Goal: Task Accomplishment & Management: Manage account settings

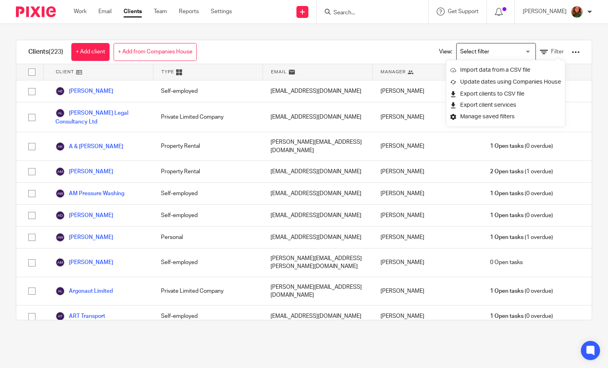
click at [376, 12] on input "Search" at bounding box center [369, 13] width 72 height 7
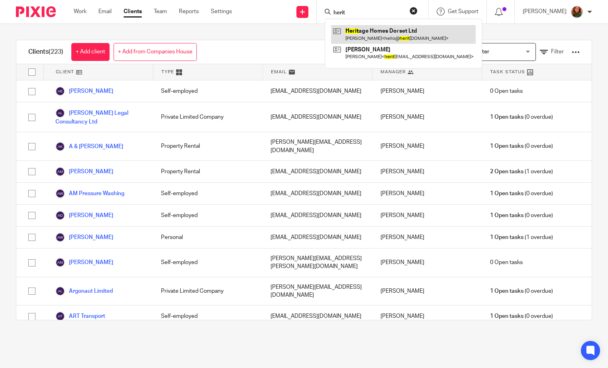
type input "herit"
click at [389, 39] on link at bounding box center [403, 34] width 145 height 18
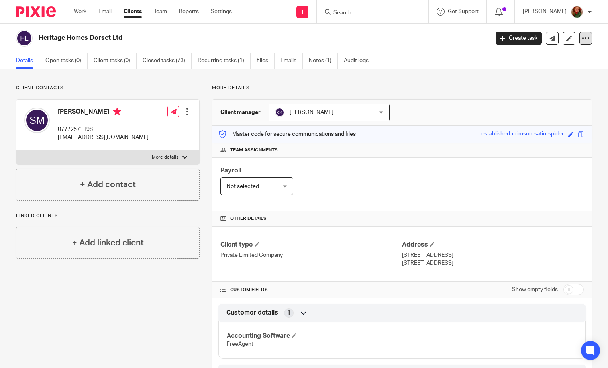
click at [582, 36] on icon at bounding box center [586, 38] width 8 height 8
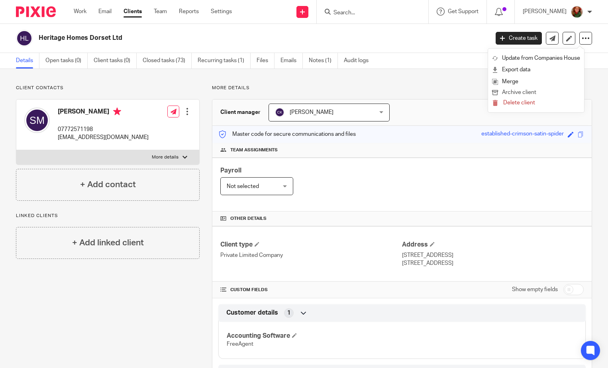
click at [527, 92] on button "Archive client" at bounding box center [536, 93] width 88 height 10
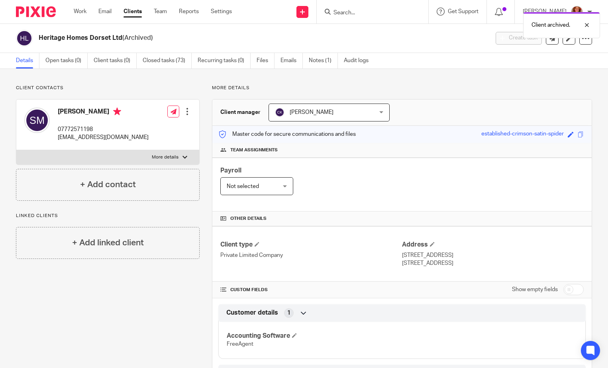
click at [369, 14] on div "Client archived." at bounding box center [452, 23] width 296 height 30
click at [363, 12] on input "Search" at bounding box center [369, 13] width 72 height 7
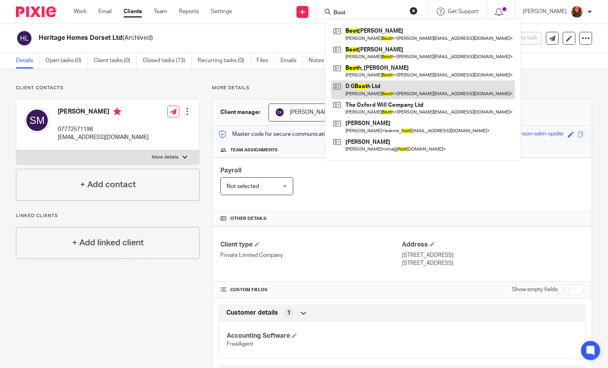
type input "Boot"
click at [362, 87] on link at bounding box center [423, 89] width 184 height 18
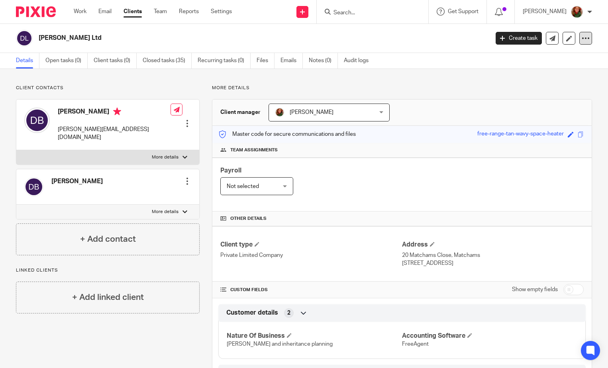
click at [582, 42] on icon at bounding box center [586, 38] width 8 height 8
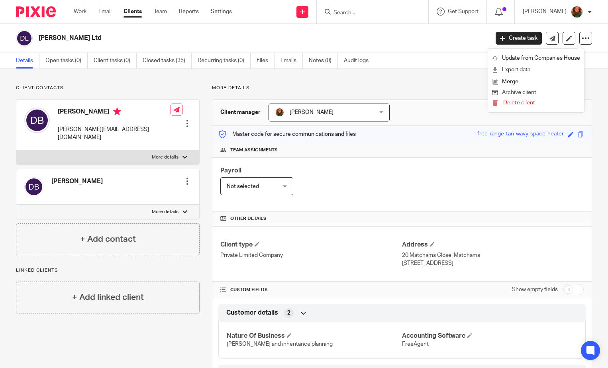
click at [525, 92] on button "Archive client" at bounding box center [536, 93] width 88 height 10
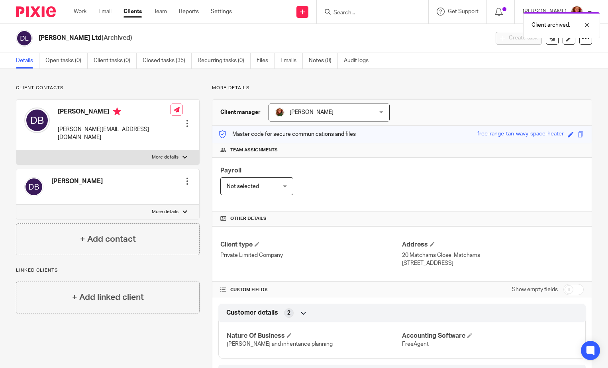
click at [349, 11] on div "Client archived." at bounding box center [452, 23] width 296 height 30
click at [349, 11] on input "Search" at bounding box center [369, 13] width 72 height 7
